Goal: Check status: Check status

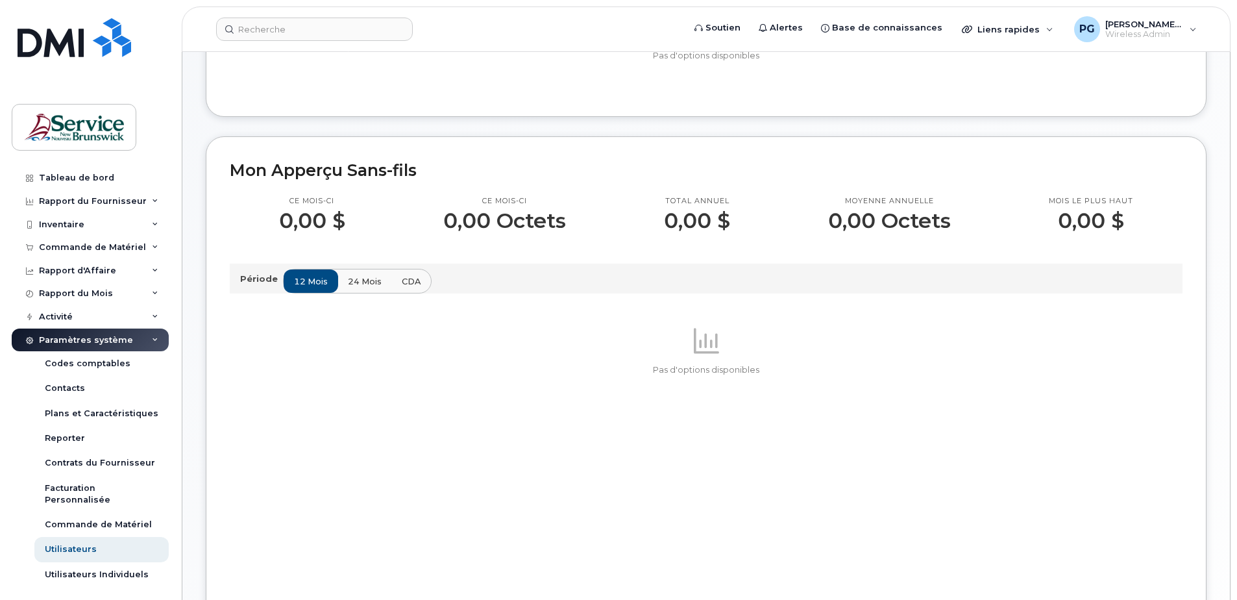
scroll to position [195, 0]
click at [80, 245] on div "Commande de Matériel" at bounding box center [92, 247] width 107 height 10
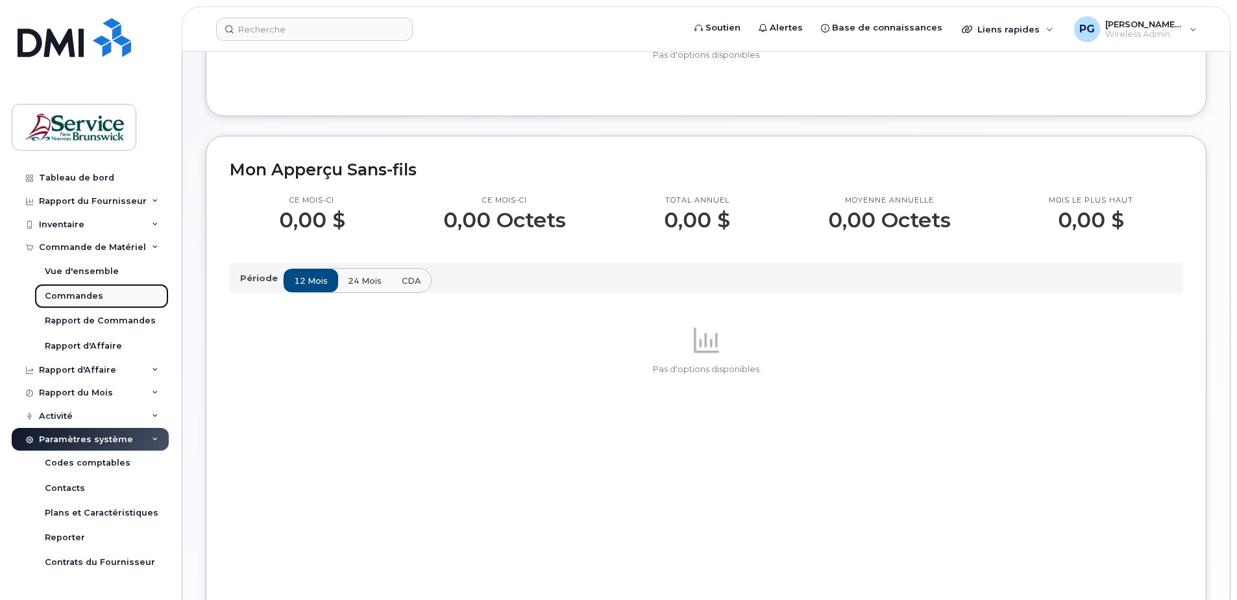
click at [84, 293] on div "Commandes" at bounding box center [74, 296] width 58 height 12
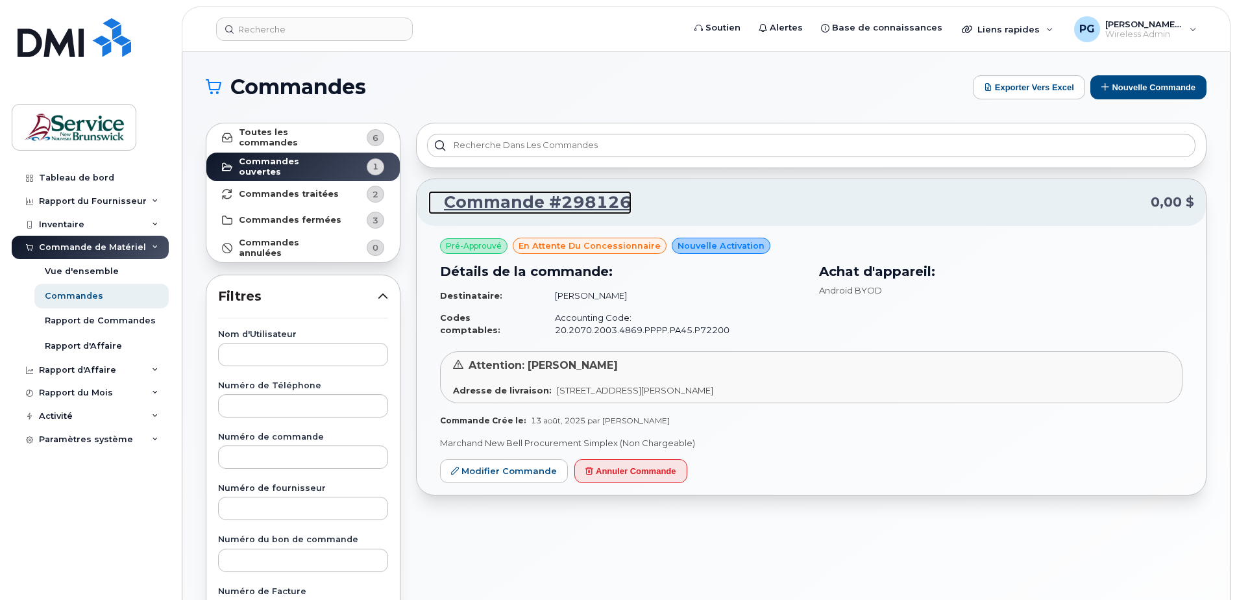
click at [600, 204] on link "Commande #298126" at bounding box center [529, 202] width 203 height 23
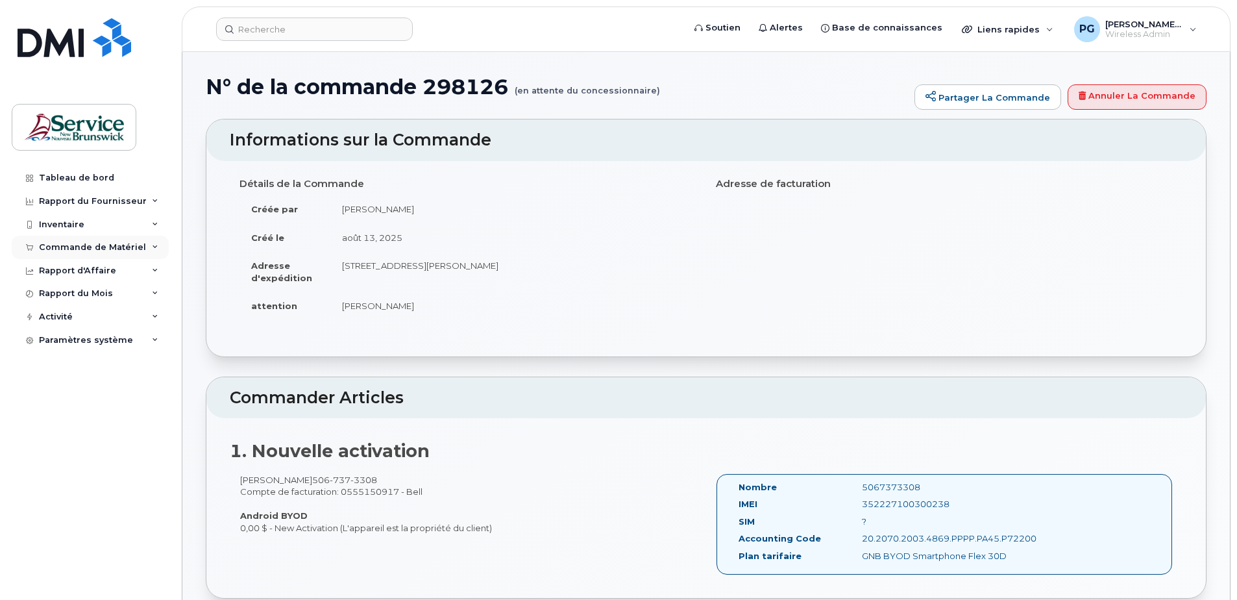
click at [136, 247] on div "Commande de Matériel" at bounding box center [92, 247] width 107 height 10
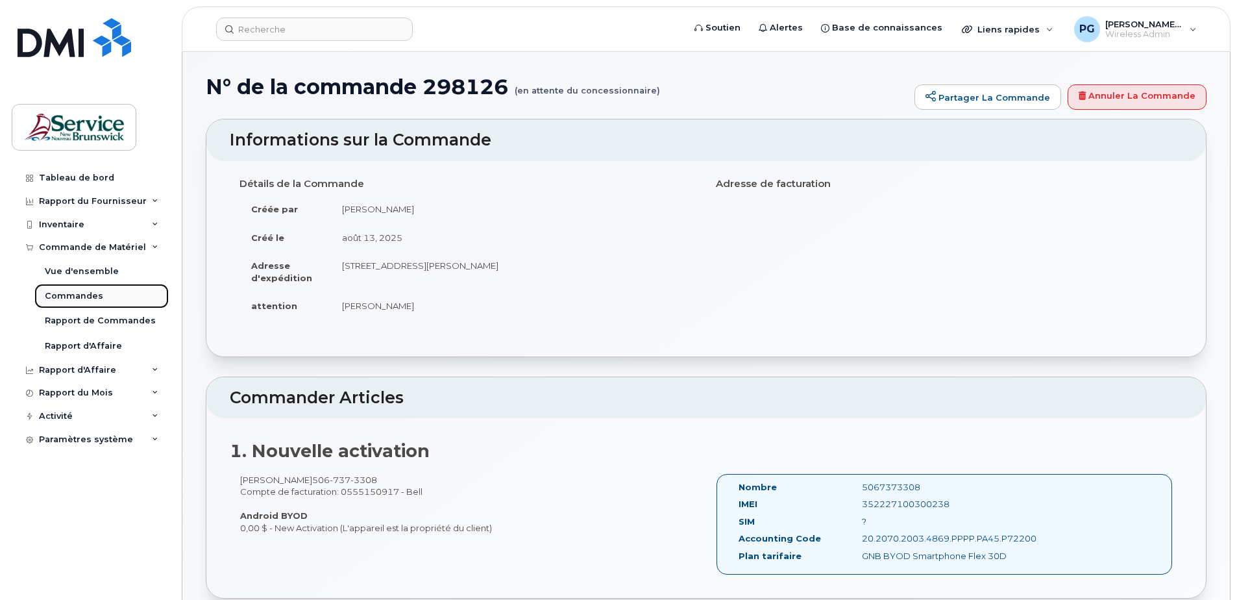
click at [98, 293] on div "Commandes" at bounding box center [74, 296] width 58 height 12
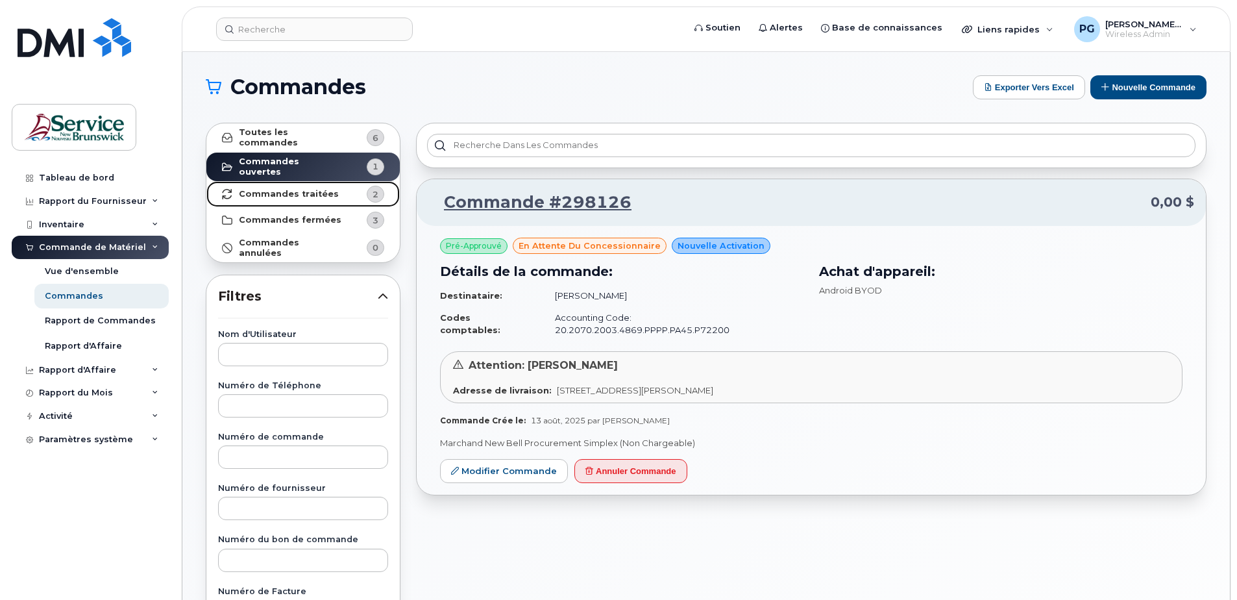
click at [300, 191] on strong "Commandes traitées" at bounding box center [289, 194] width 100 height 10
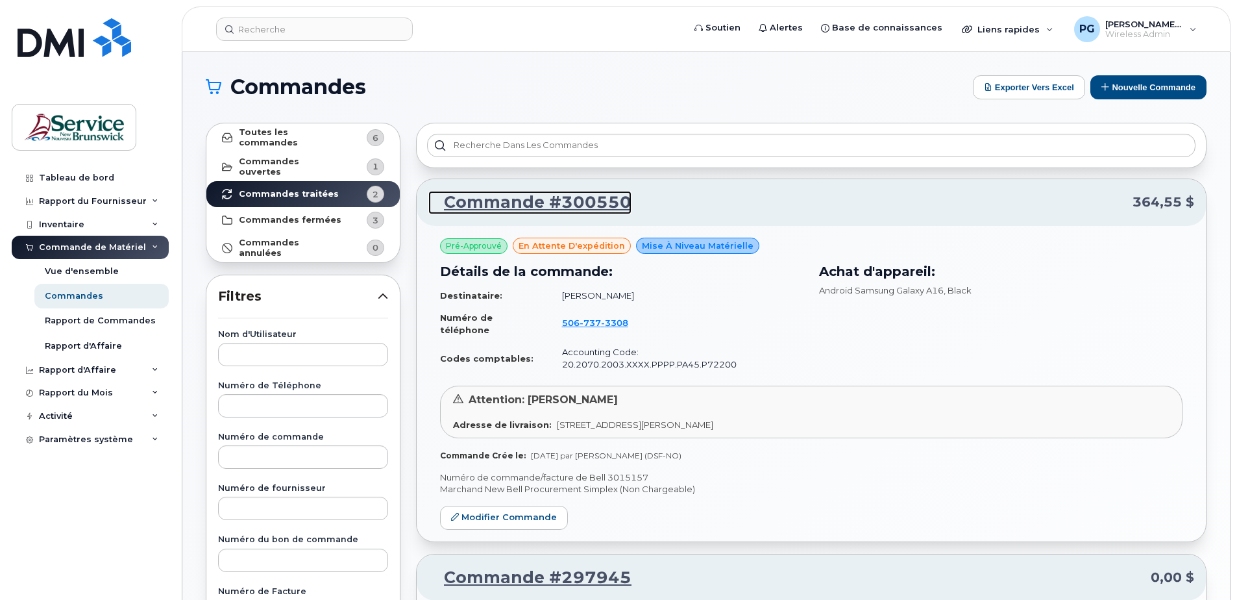
click at [600, 204] on link "Commande #300550" at bounding box center [529, 202] width 203 height 23
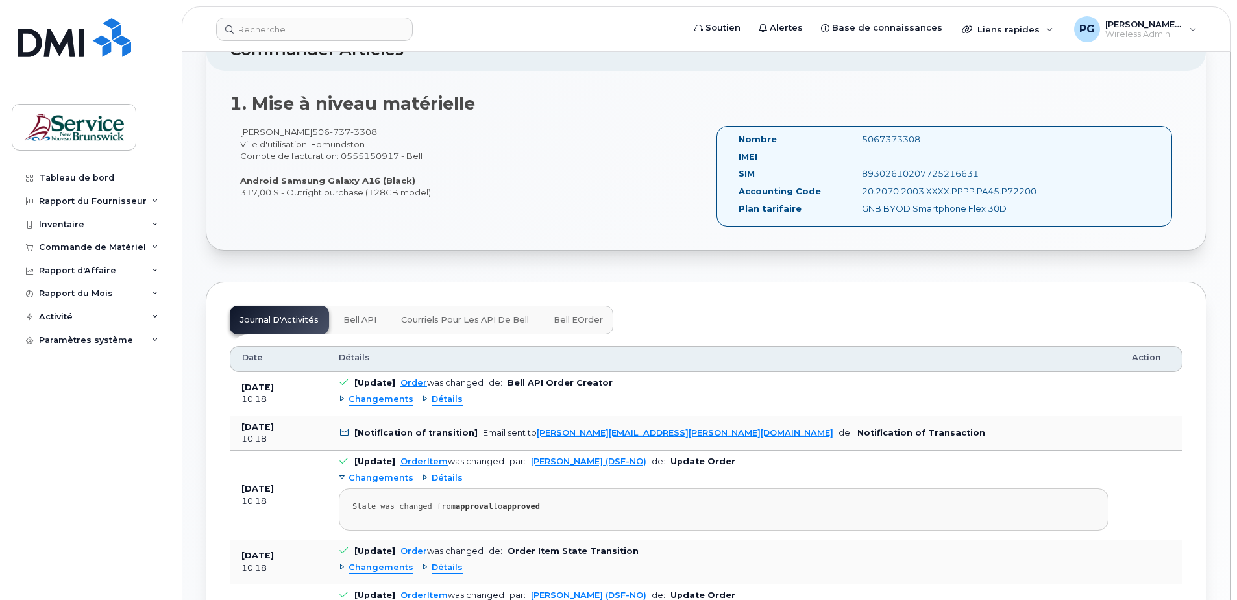
scroll to position [389, 0]
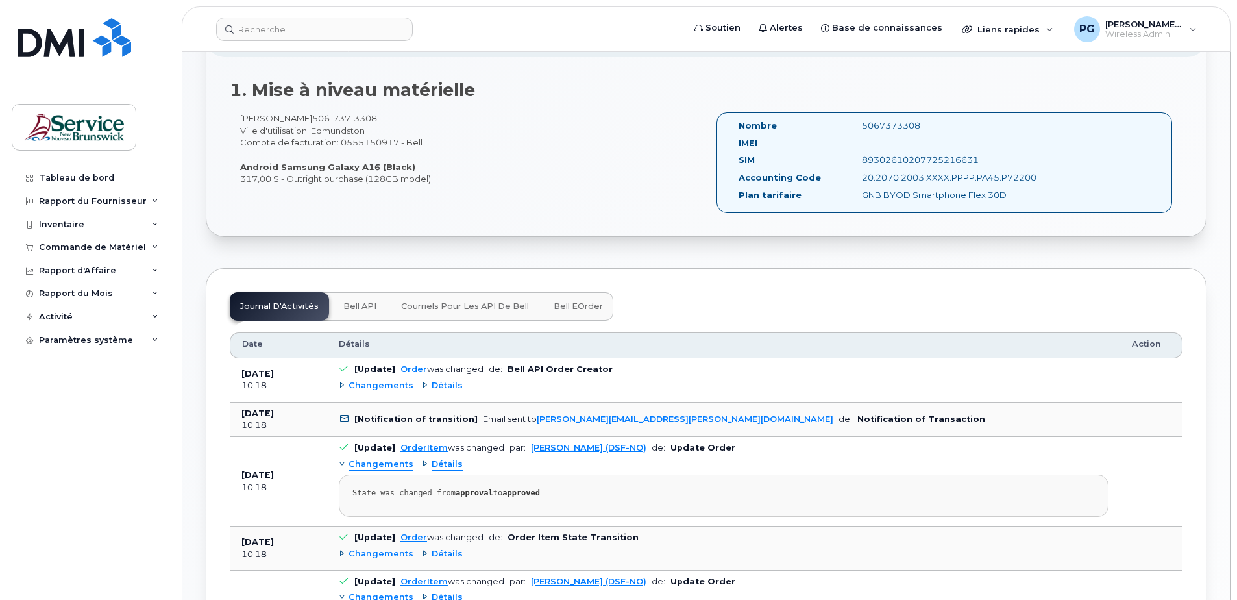
click at [561, 297] on button "Bell eOrder" at bounding box center [578, 306] width 70 height 29
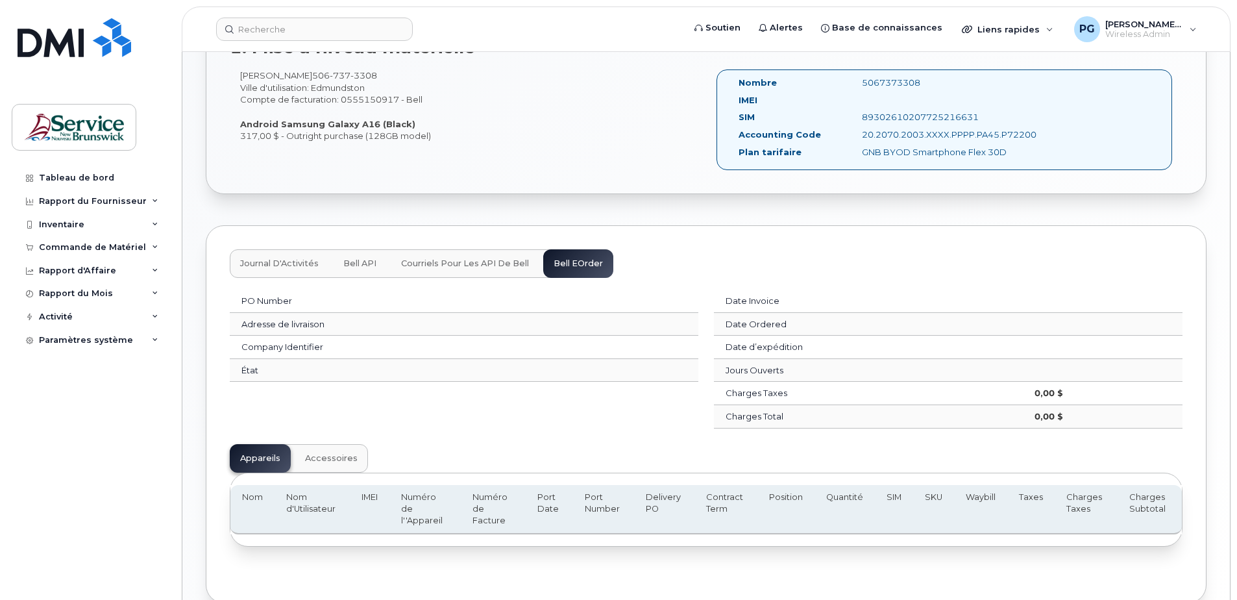
scroll to position [436, 0]
click at [318, 452] on span "Accessoires" at bounding box center [331, 455] width 53 height 10
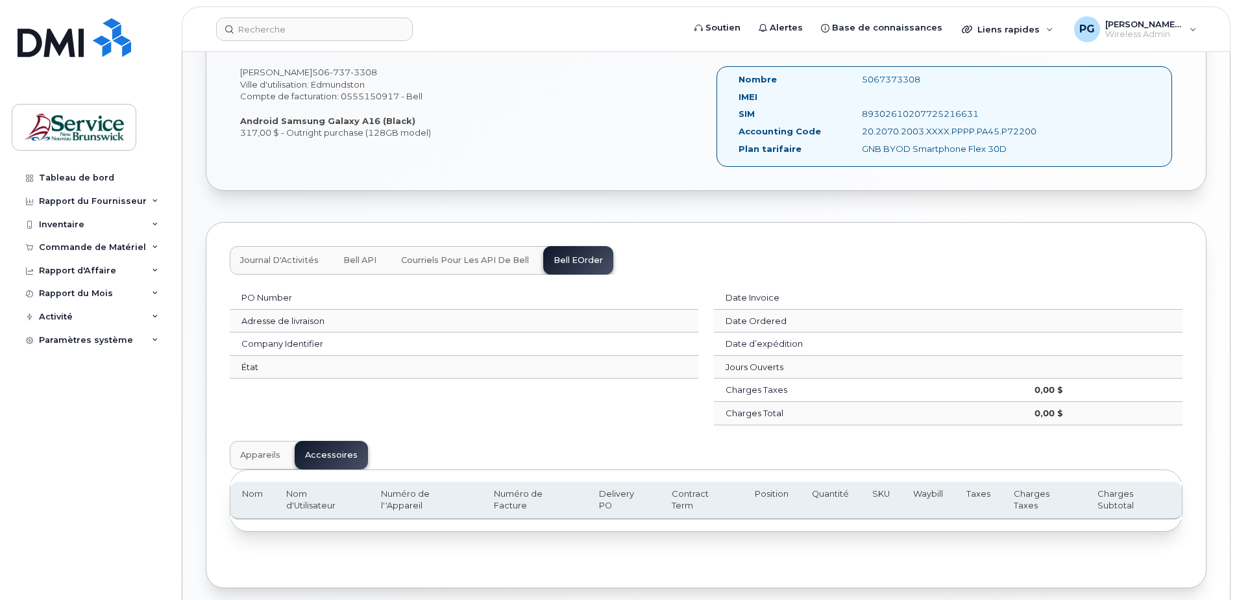
click at [271, 458] on span "Appareils" at bounding box center [260, 455] width 40 height 10
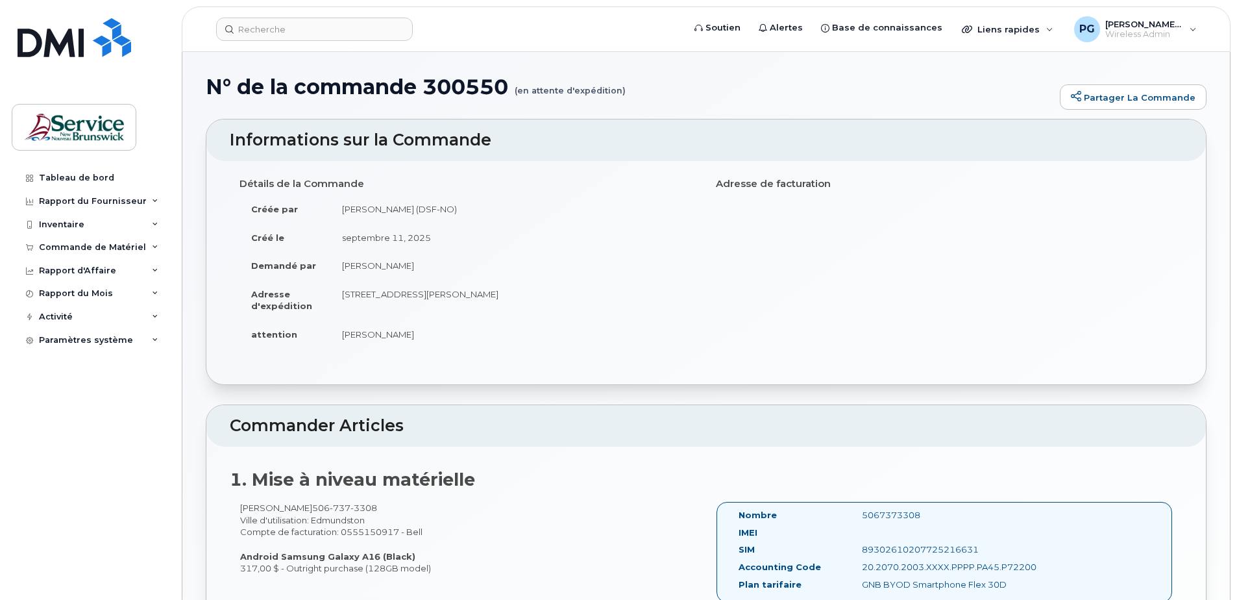
scroll to position [65, 0]
